Goal: Check status: Check status

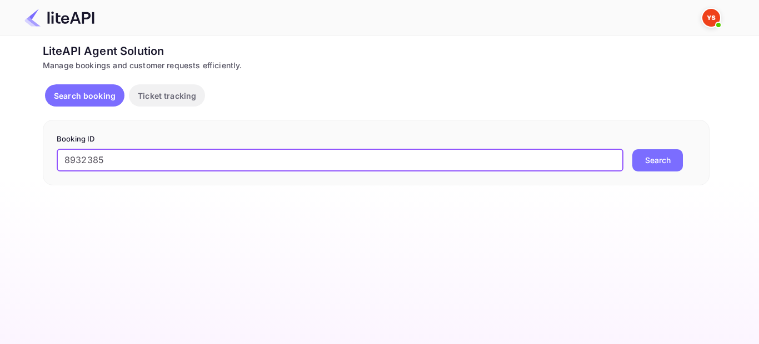
type input "8932385"
click at [639, 161] on button "Search" at bounding box center [657, 160] width 51 height 22
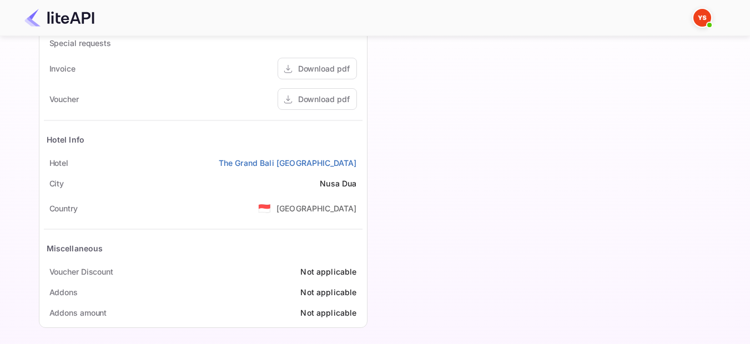
scroll to position [505, 0]
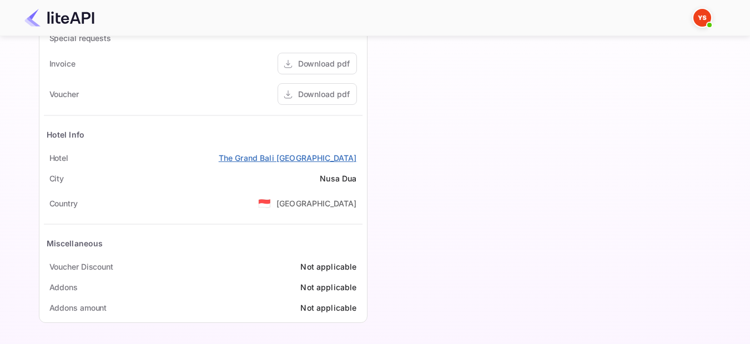
click at [327, 161] on link "The Grand Bali [GEOGRAPHIC_DATA]" at bounding box center [288, 158] width 138 height 12
click at [322, 94] on div "Download pdf" at bounding box center [324, 94] width 52 height 12
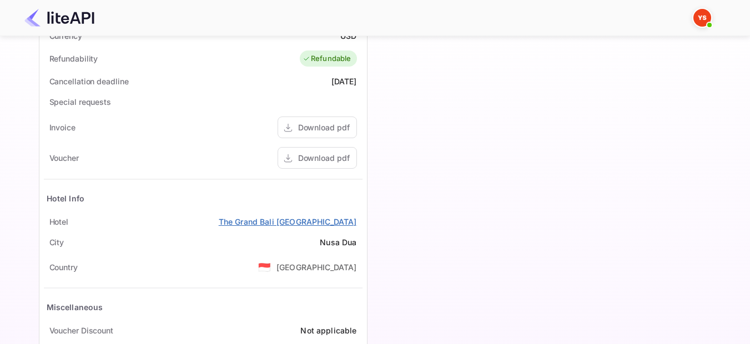
scroll to position [449, 0]
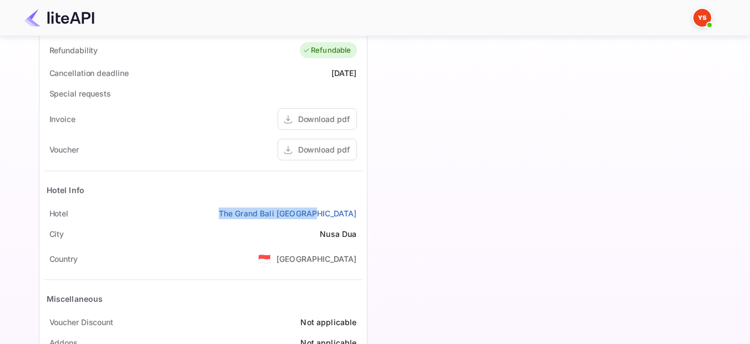
drag, startPoint x: 358, startPoint y: 213, endPoint x: 255, endPoint y: 211, distance: 103.3
click at [255, 211] on div "Hotel The [GEOGRAPHIC_DATA]" at bounding box center [203, 213] width 319 height 21
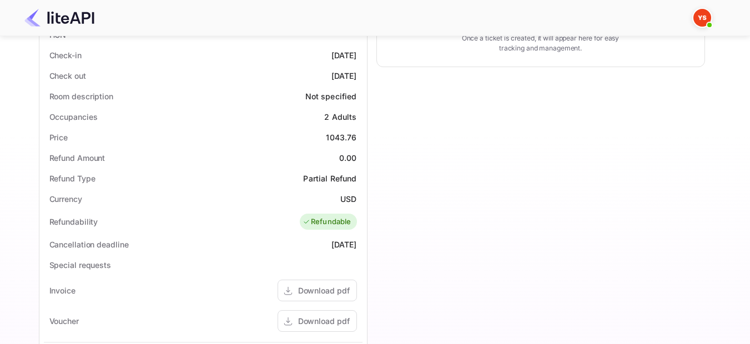
scroll to position [444, 0]
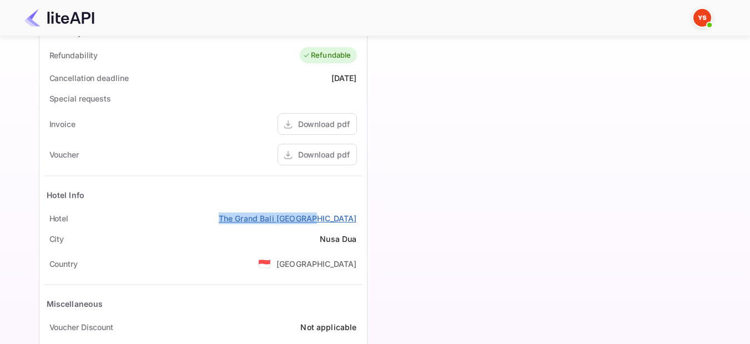
copy link "The Grand Bali [GEOGRAPHIC_DATA]"
